Goal: Task Accomplishment & Management: Use online tool/utility

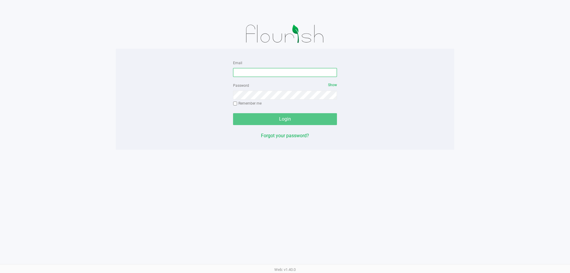
click at [281, 73] on input "Email" at bounding box center [285, 72] width 104 height 9
type input "[EMAIL_ADDRESS][DOMAIN_NAME]"
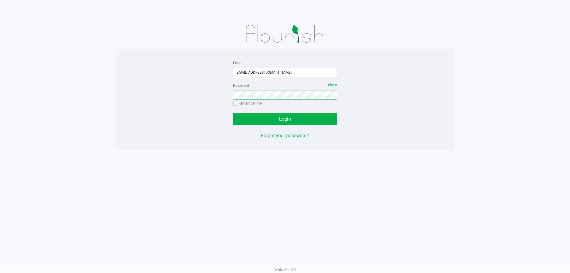
click at [233, 113] on button "Login" at bounding box center [285, 119] width 104 height 12
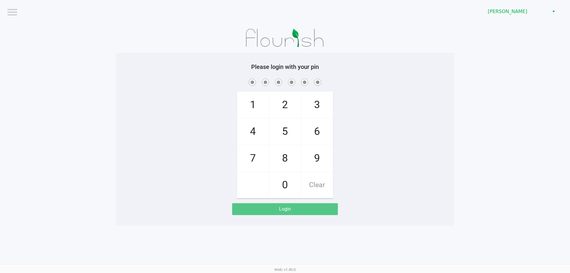
click at [456, 117] on app-pos-login-wrapper "Logout [PERSON_NAME] Please login with your pin 1 4 7 2 5 8 0 3 6 9 Clear Login" at bounding box center [285, 113] width 570 height 226
checkbox input "true"
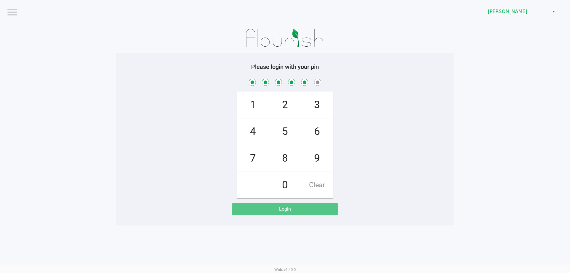
checkbox input "true"
